Goal: Task Accomplishment & Management: Manage account settings

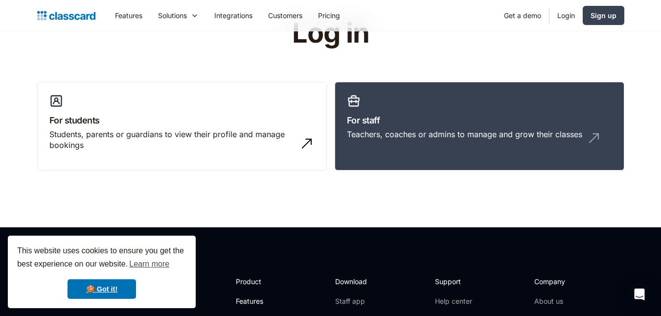
scroll to position [98, 0]
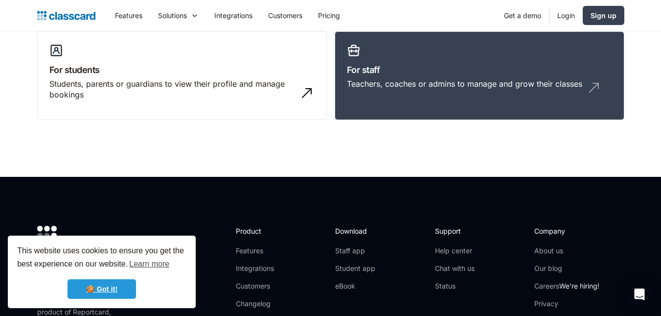
click at [95, 282] on link "🍪 Got it!" at bounding box center [102, 289] width 69 height 20
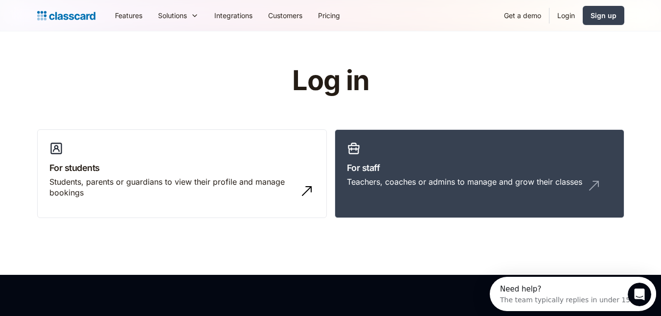
scroll to position [0, 0]
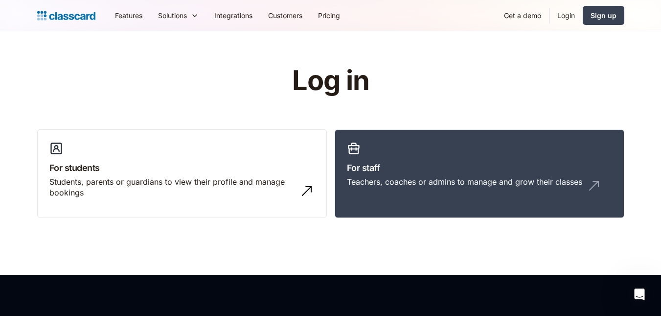
click at [566, 15] on link "Login" at bounding box center [566, 15] width 33 height 22
